Goal: Check status: Check status

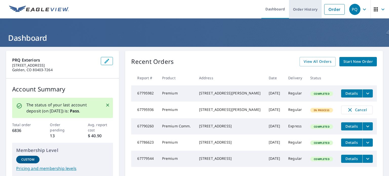
click at [302, 10] on link "Order History" at bounding box center [305, 9] width 33 height 18
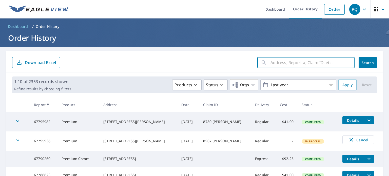
click at [280, 63] on input "text" at bounding box center [312, 62] width 84 height 14
paste input "1125 [PERSON_NAME]"
type input "1125 [PERSON_NAME]"
click at [365, 62] on span "Search" at bounding box center [368, 62] width 10 height 5
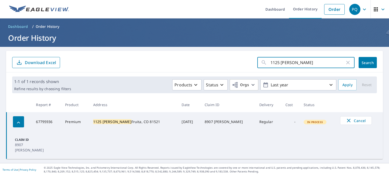
drag, startPoint x: 306, startPoint y: 63, endPoint x: 265, endPoint y: 64, distance: 41.0
click at [265, 64] on div "1125 [PERSON_NAME] ​" at bounding box center [305, 62] width 97 height 11
paste input "[STREET_ADDRESS][PERSON_NAME]"
type input "[STREET_ADDRESS][PERSON_NAME]"
click at [368, 63] on span "Search" at bounding box center [368, 62] width 10 height 5
